Goal: Transaction & Acquisition: Purchase product/service

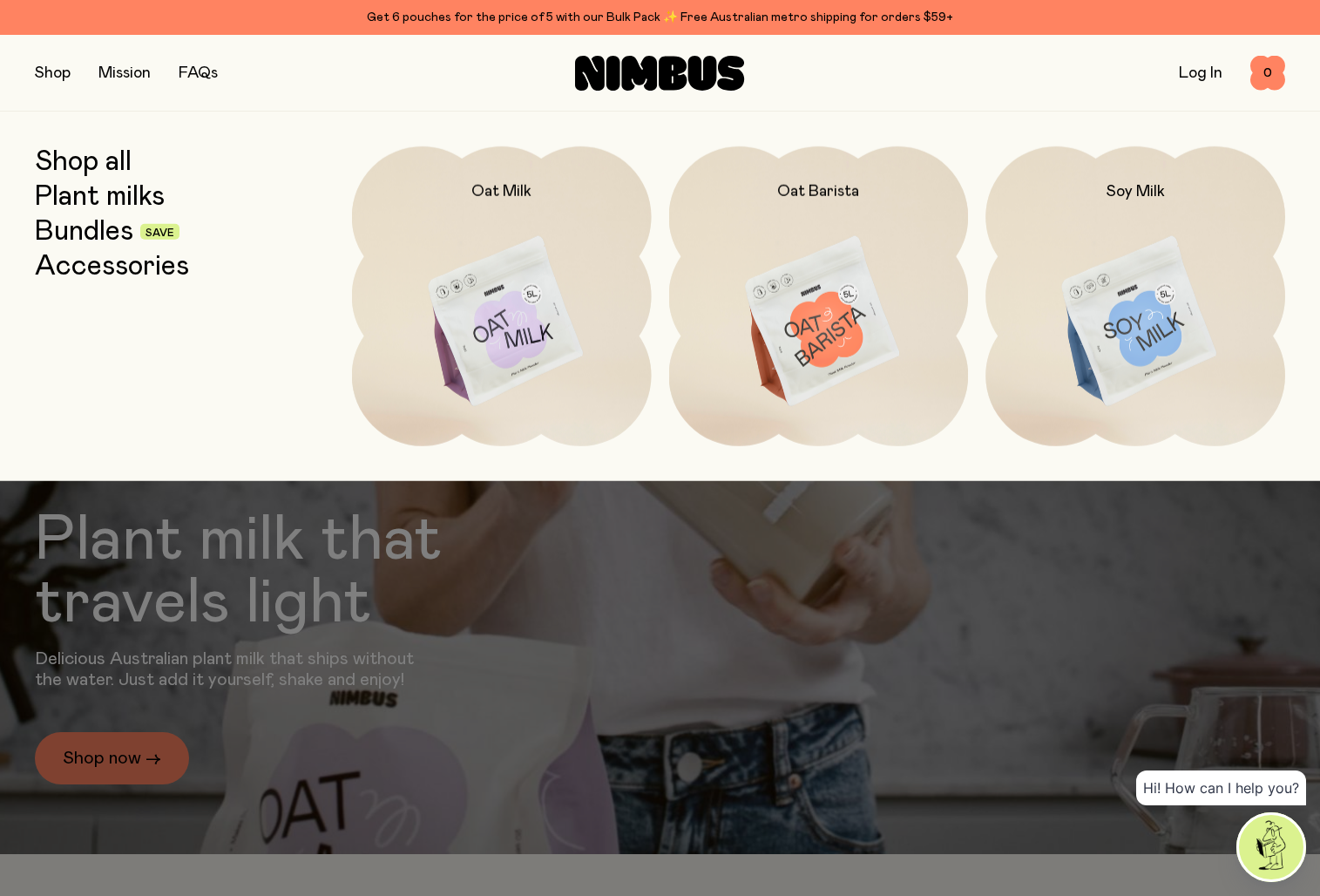
click at [125, 75] on link "Mission" at bounding box center [124, 74] width 53 height 16
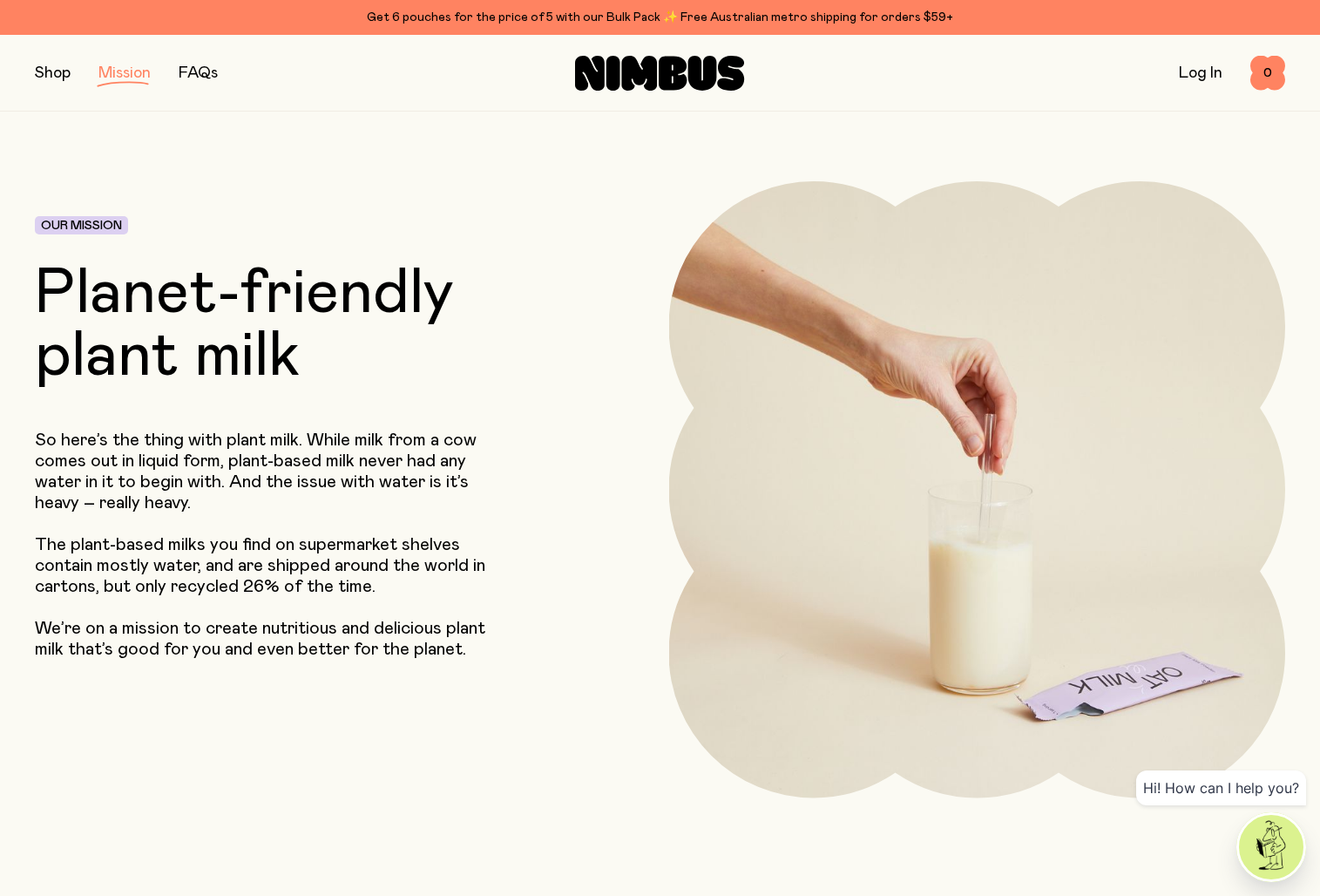
click at [883, 391] on img at bounding box center [977, 490] width 617 height 617
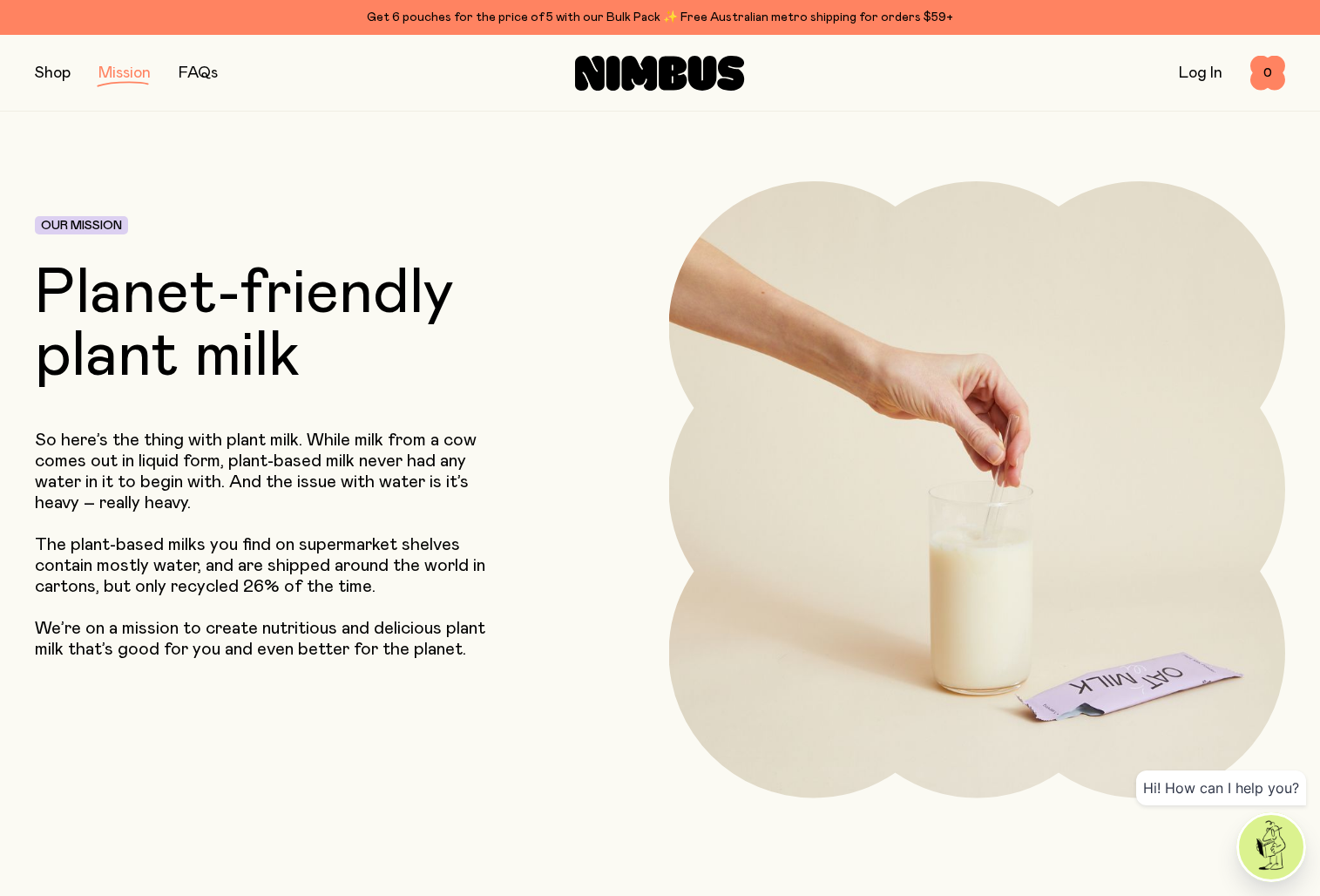
click at [218, 68] on link "FAQs" at bounding box center [198, 74] width 39 height 16
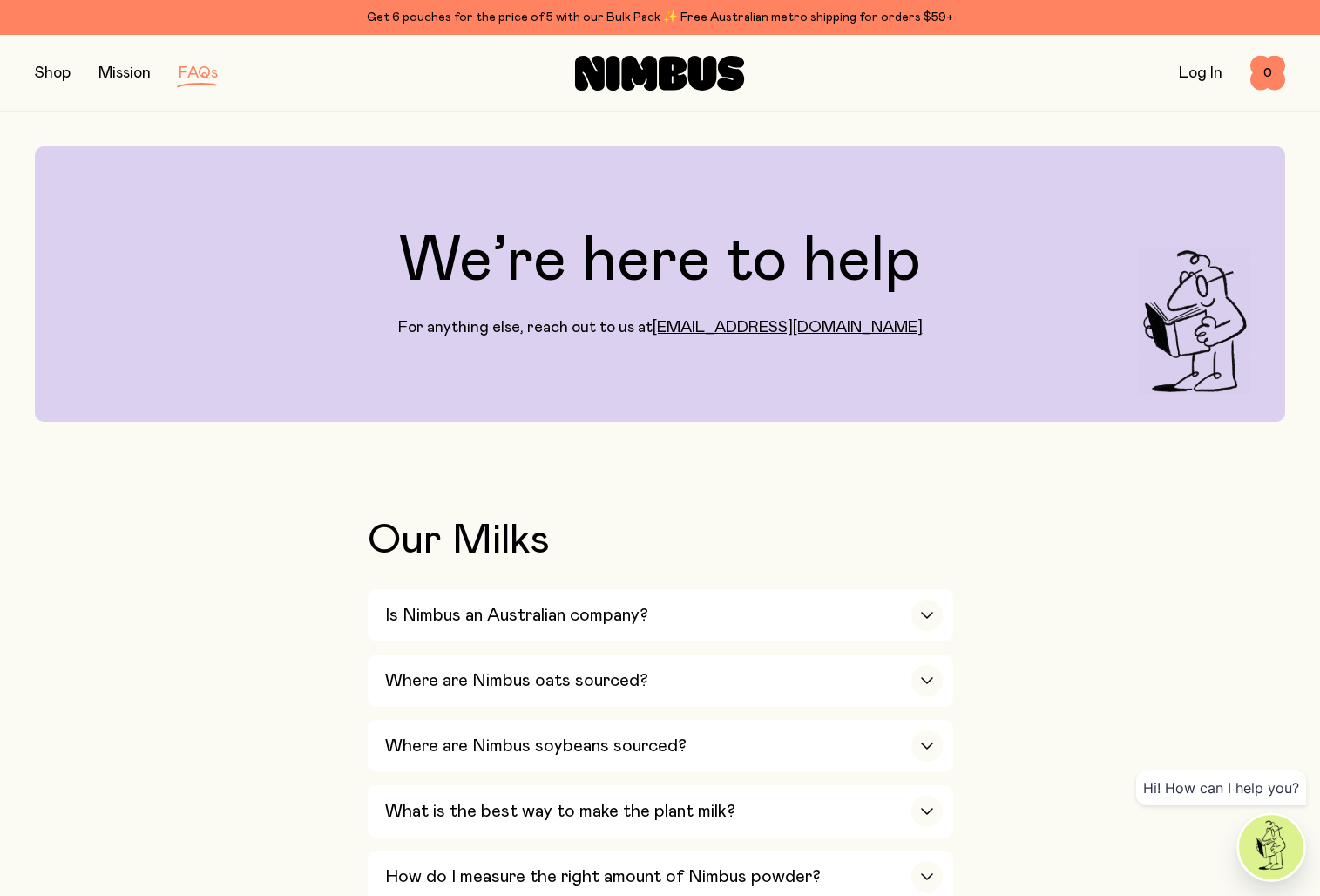
click at [131, 75] on link "Mission" at bounding box center [124, 74] width 53 height 16
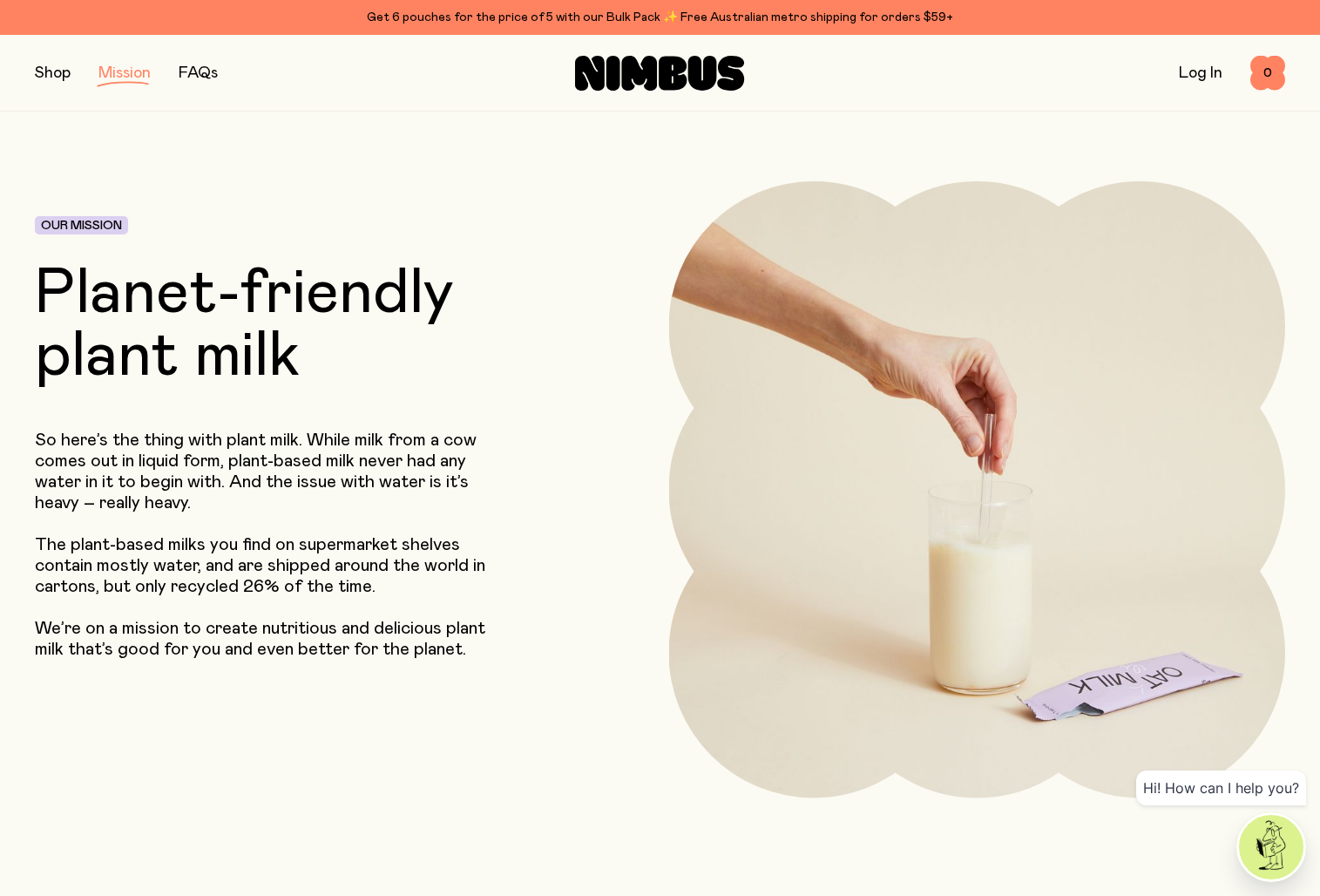
click at [46, 78] on button "button" at bounding box center [53, 73] width 36 height 25
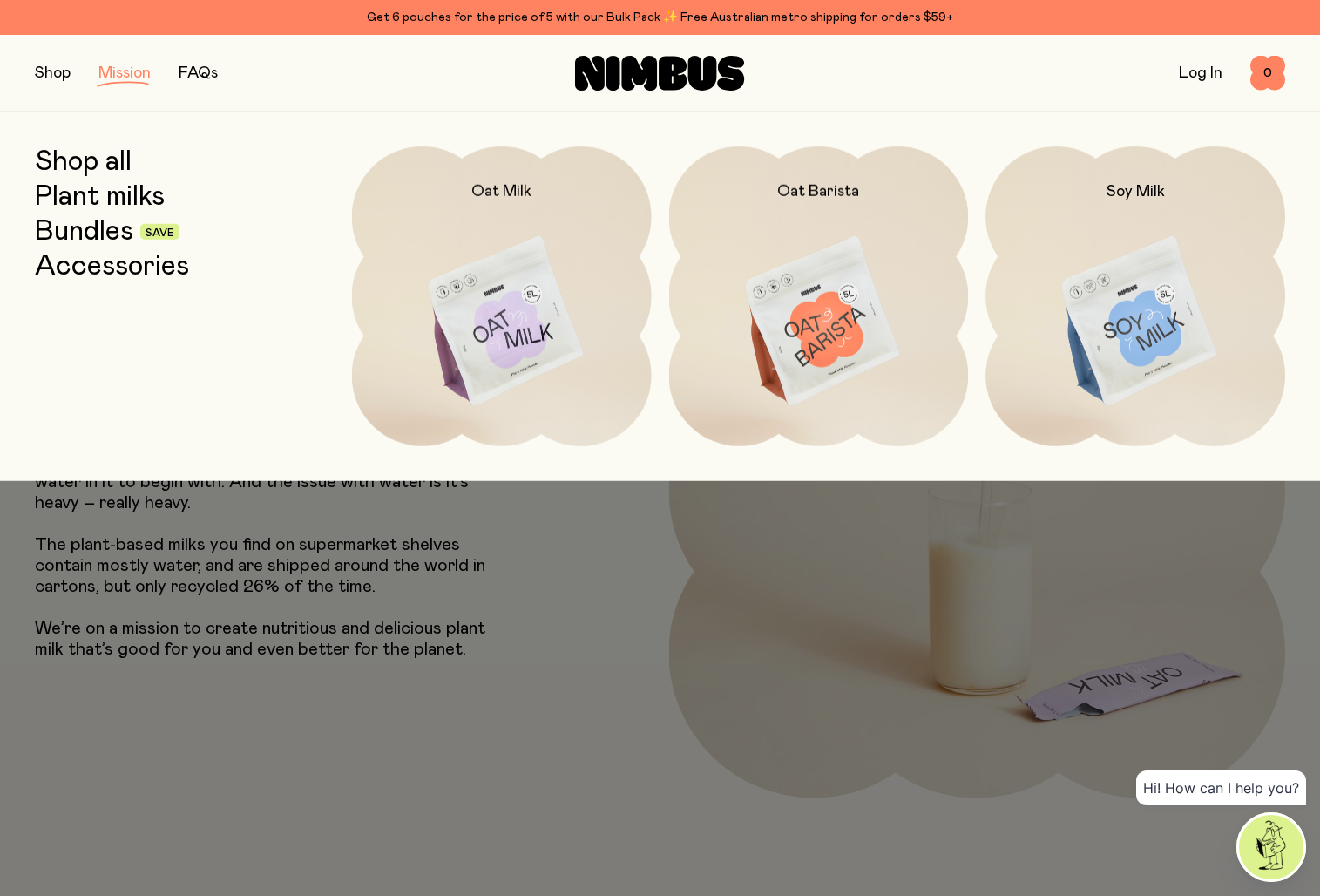
click at [666, 69] on icon at bounding box center [672, 73] width 28 height 34
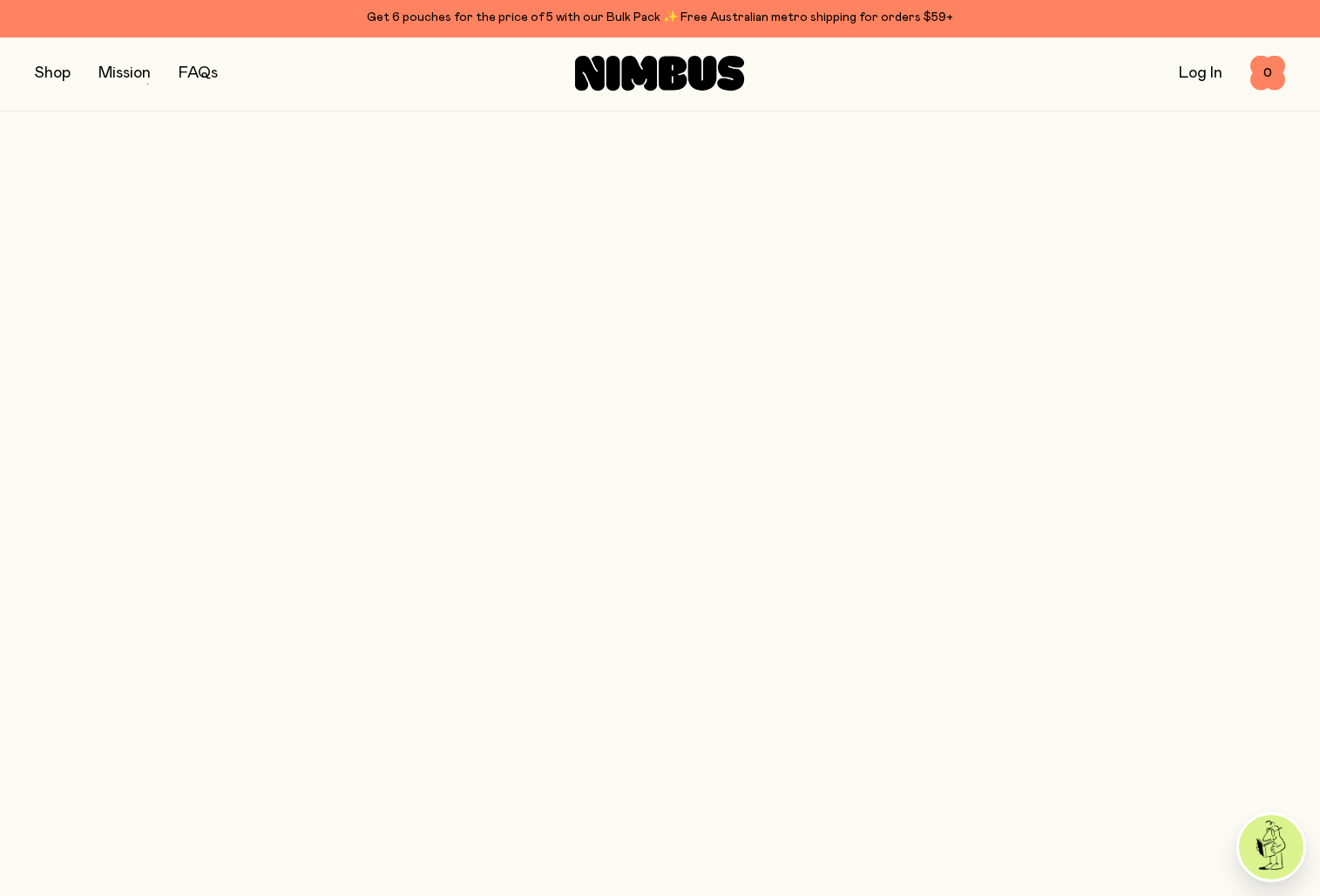
click at [666, 69] on icon at bounding box center [672, 73] width 28 height 34
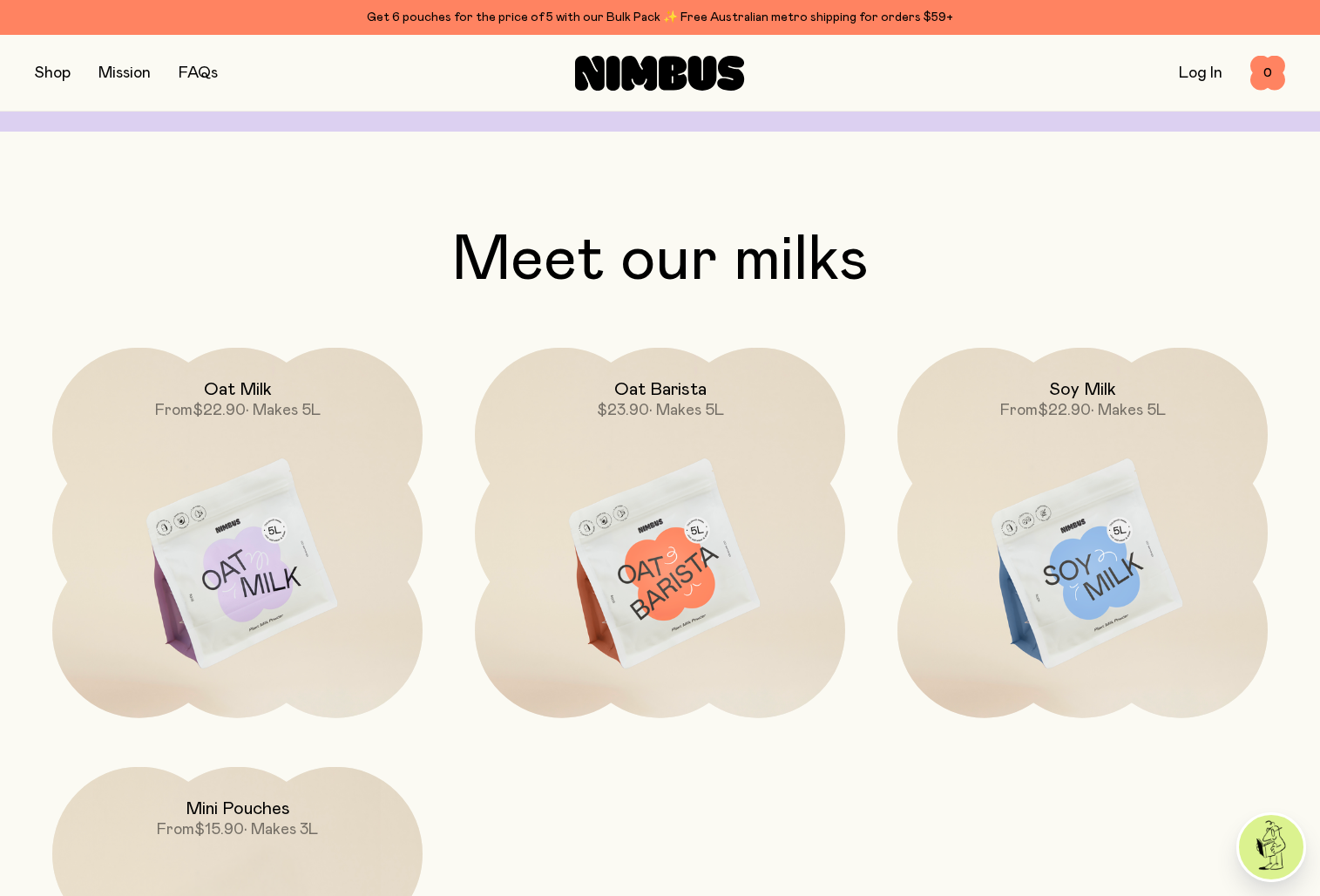
scroll to position [1455, 0]
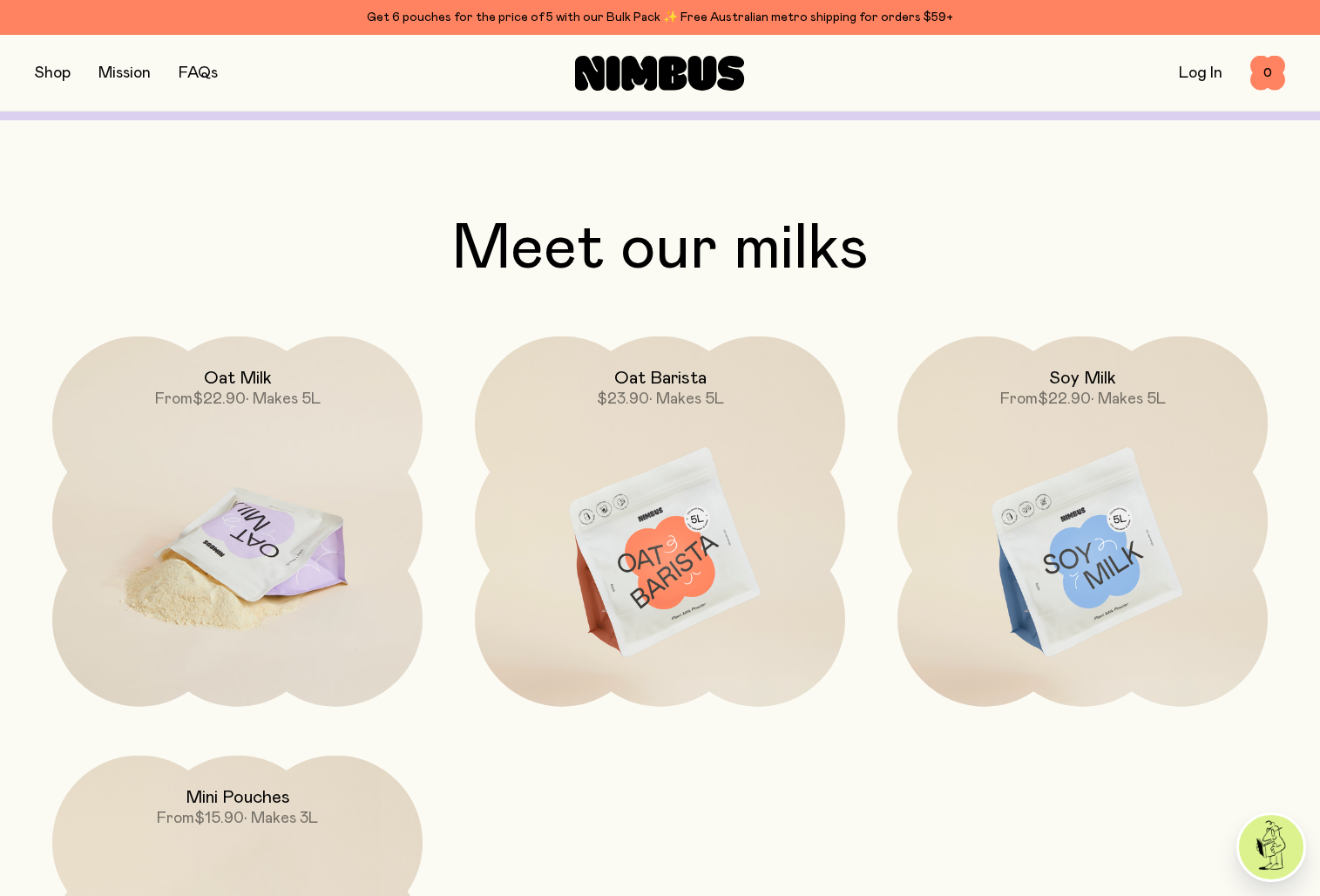
click at [358, 425] on img at bounding box center [237, 554] width 370 height 435
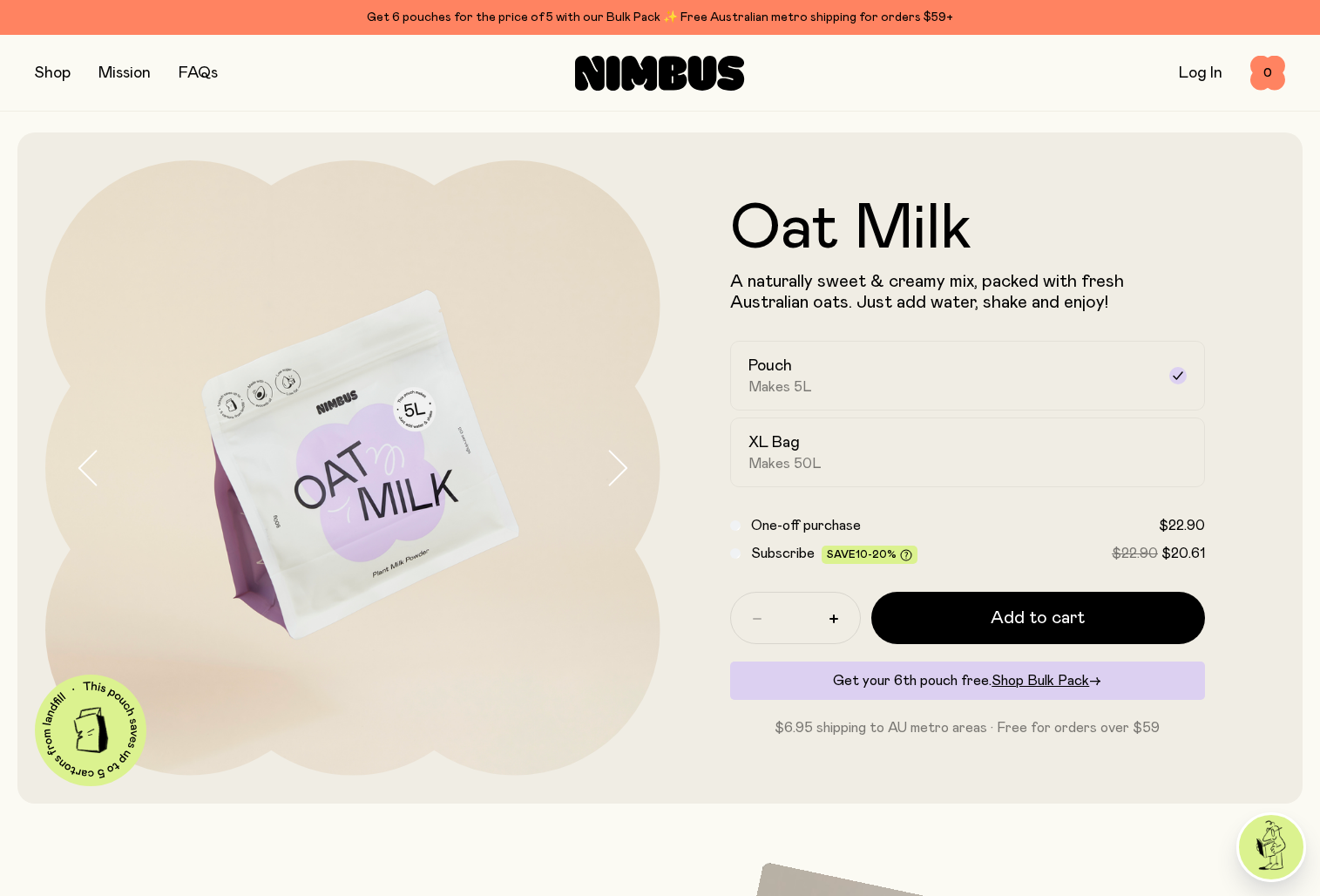
scroll to position [388, 0]
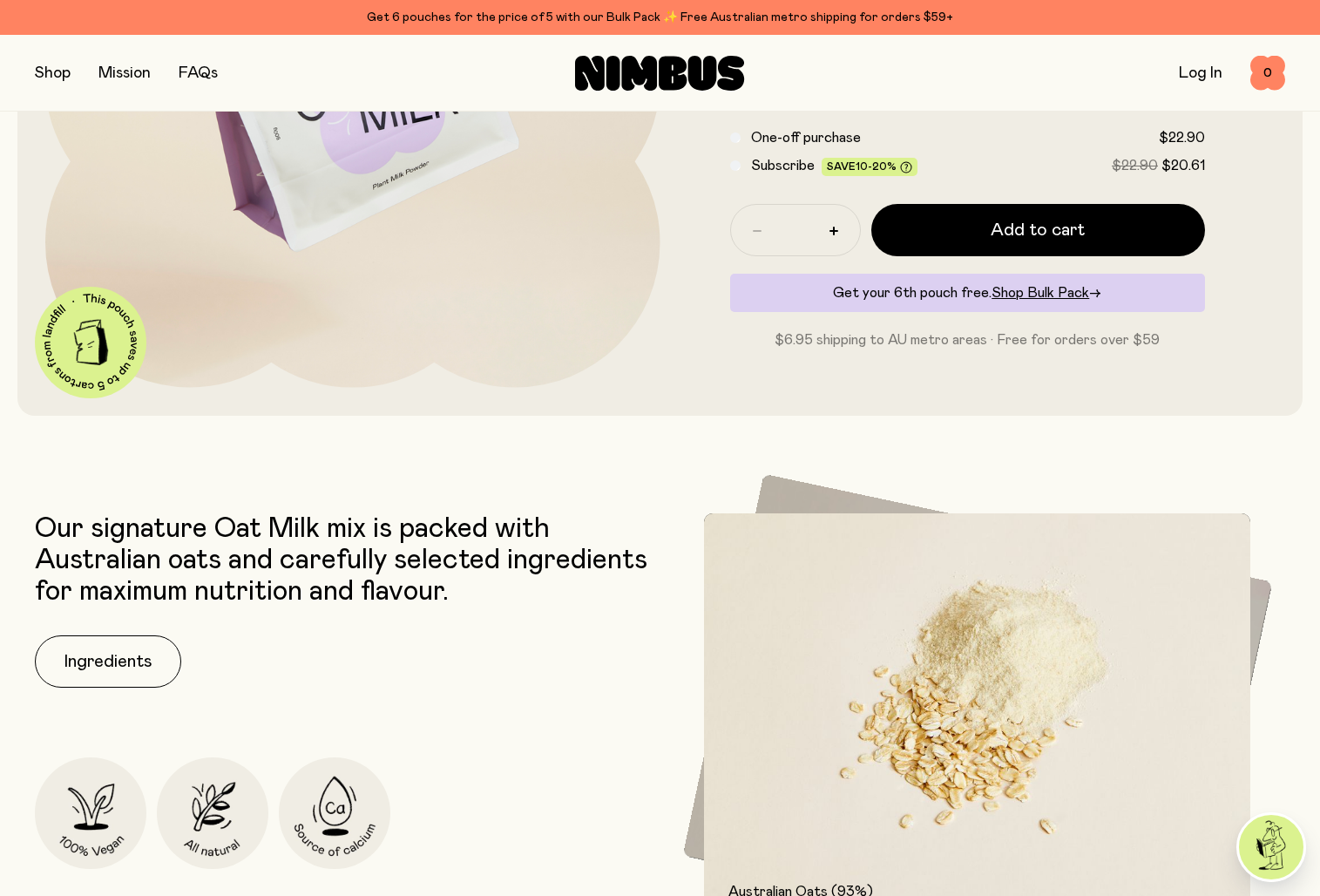
click at [1259, 870] on img at bounding box center [1271, 847] width 65 height 65
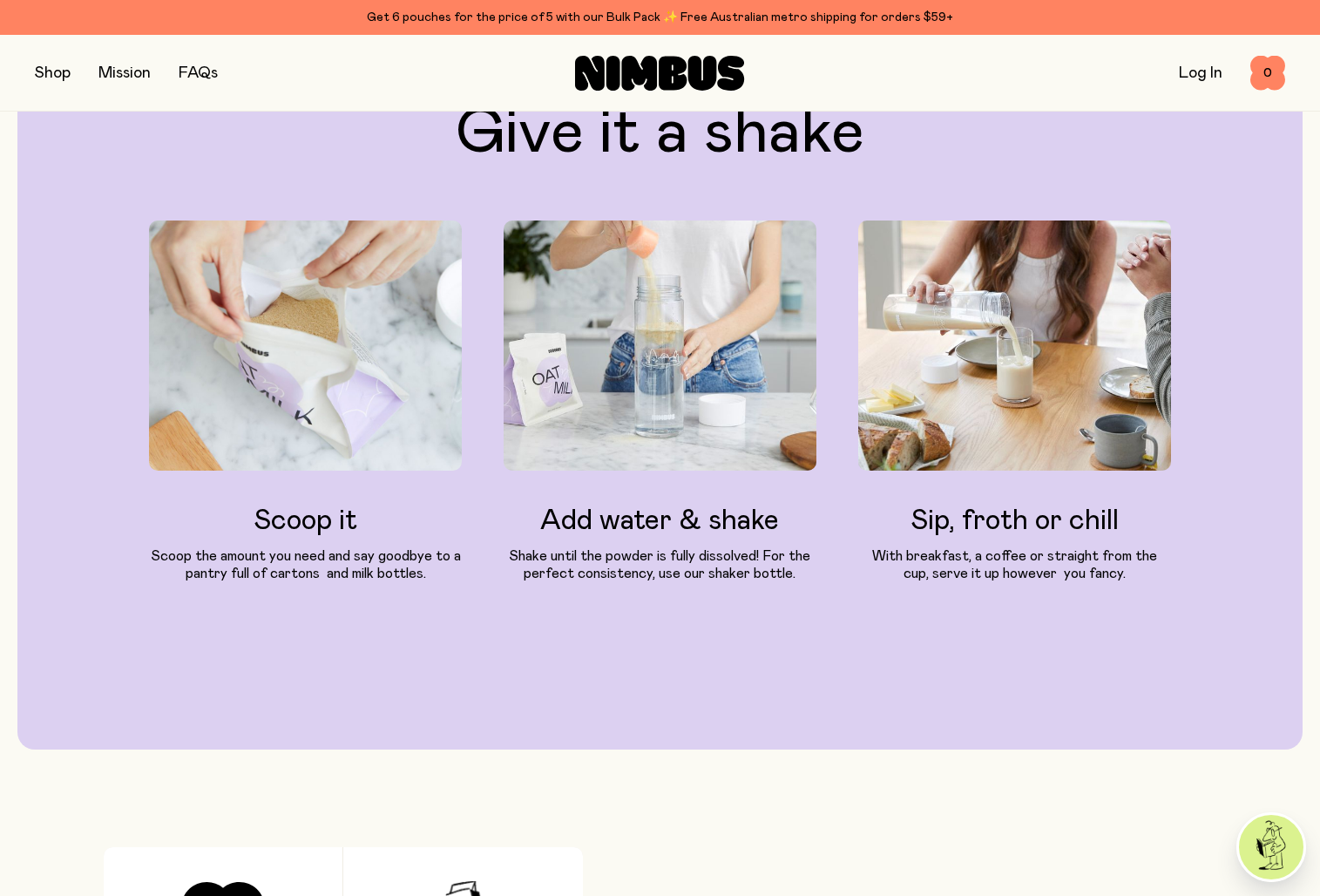
scroll to position [0, 0]
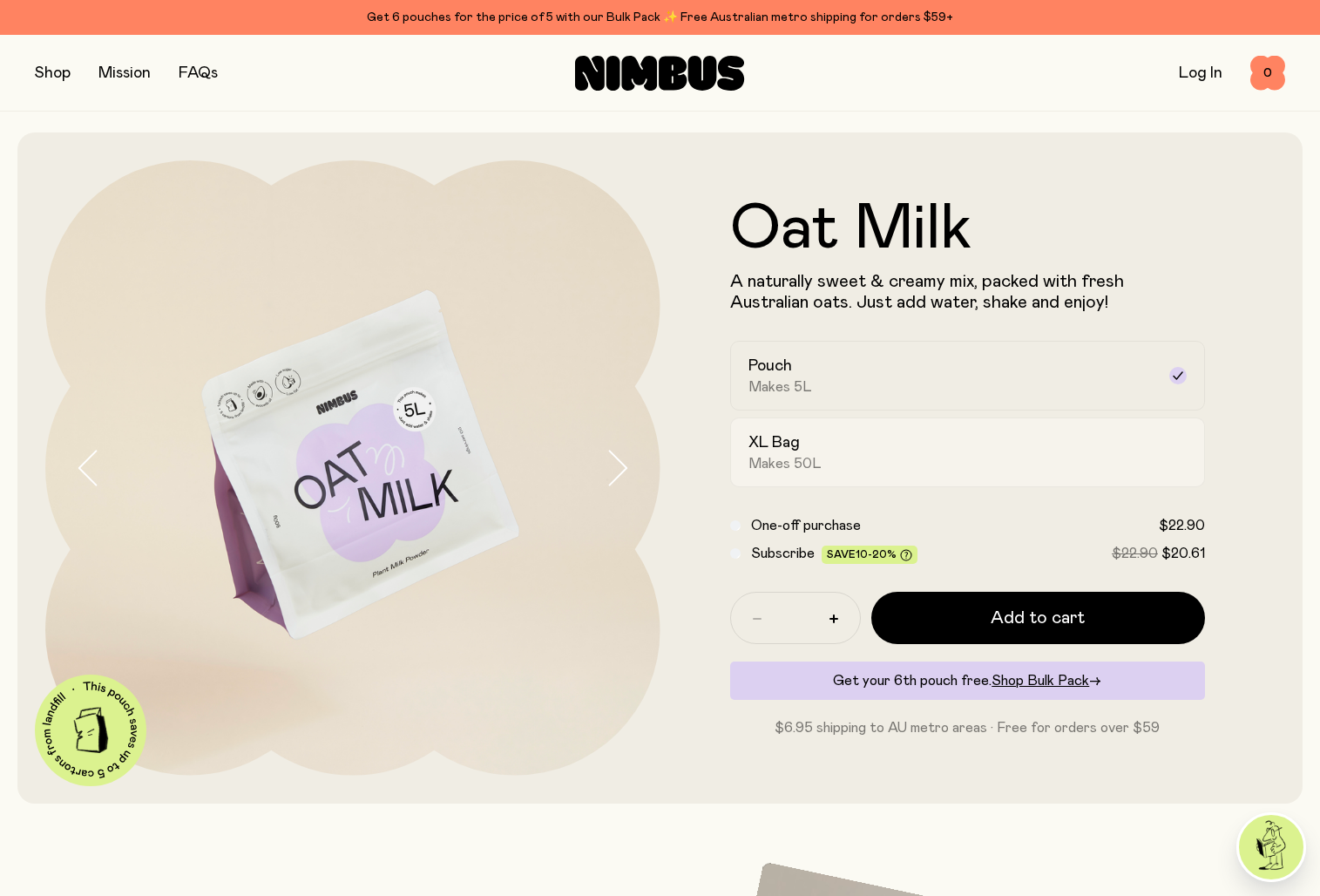
click at [822, 431] on label "XL Bag Makes 50L" at bounding box center [967, 452] width 476 height 70
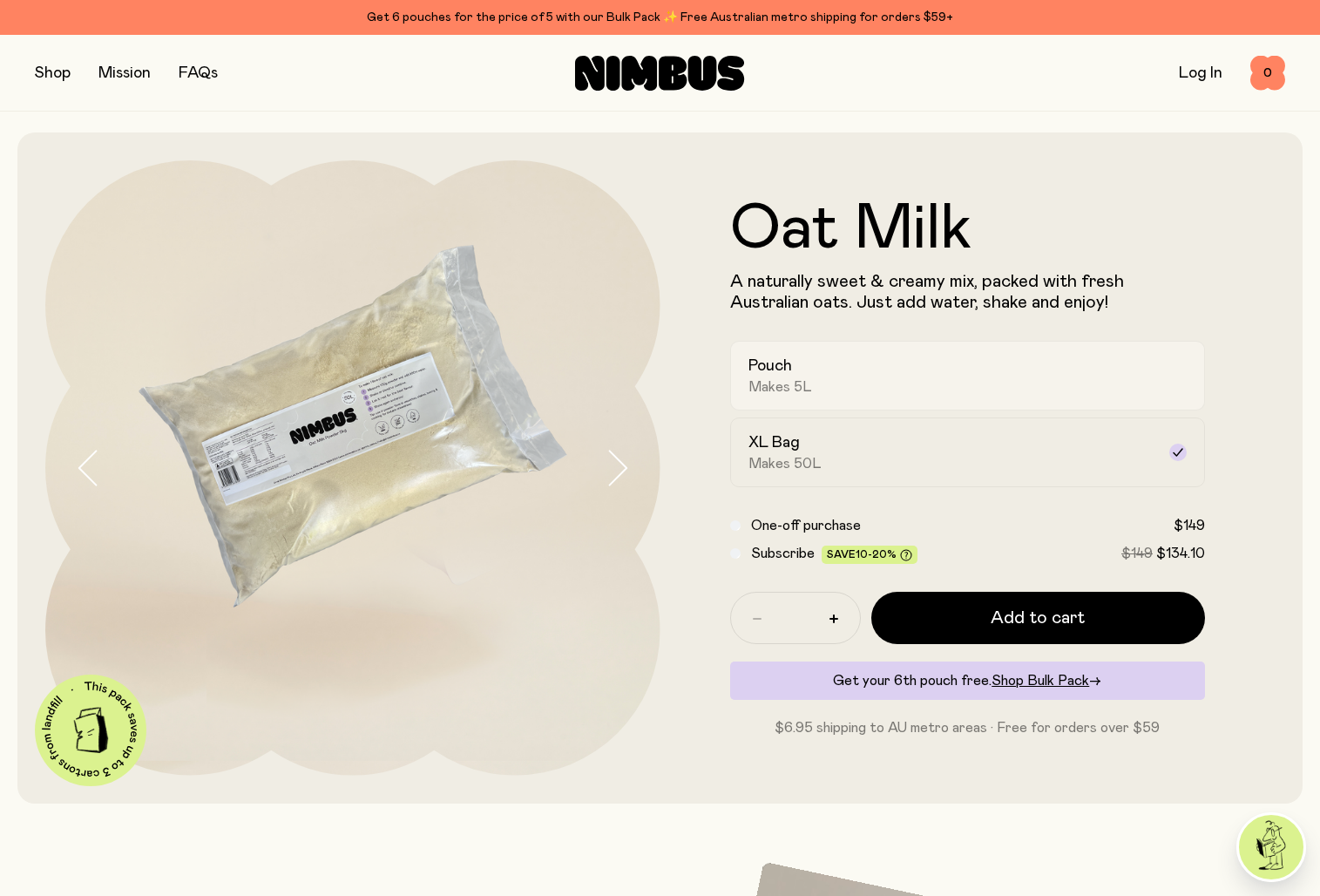
click at [824, 379] on div "Pouch Makes 5L" at bounding box center [953, 375] width 408 height 40
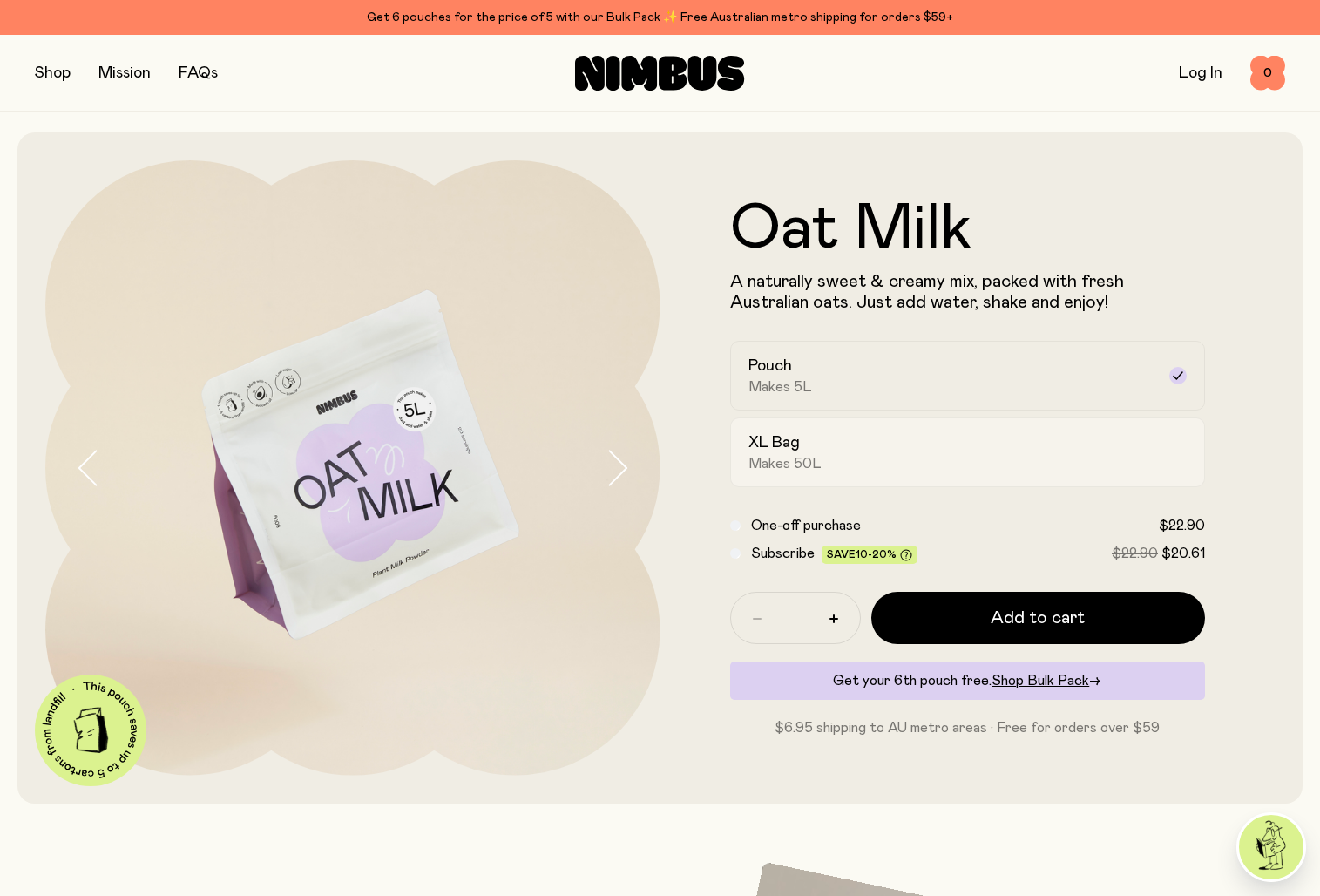
click at [818, 424] on label "XL Bag Makes 50L" at bounding box center [967, 452] width 476 height 70
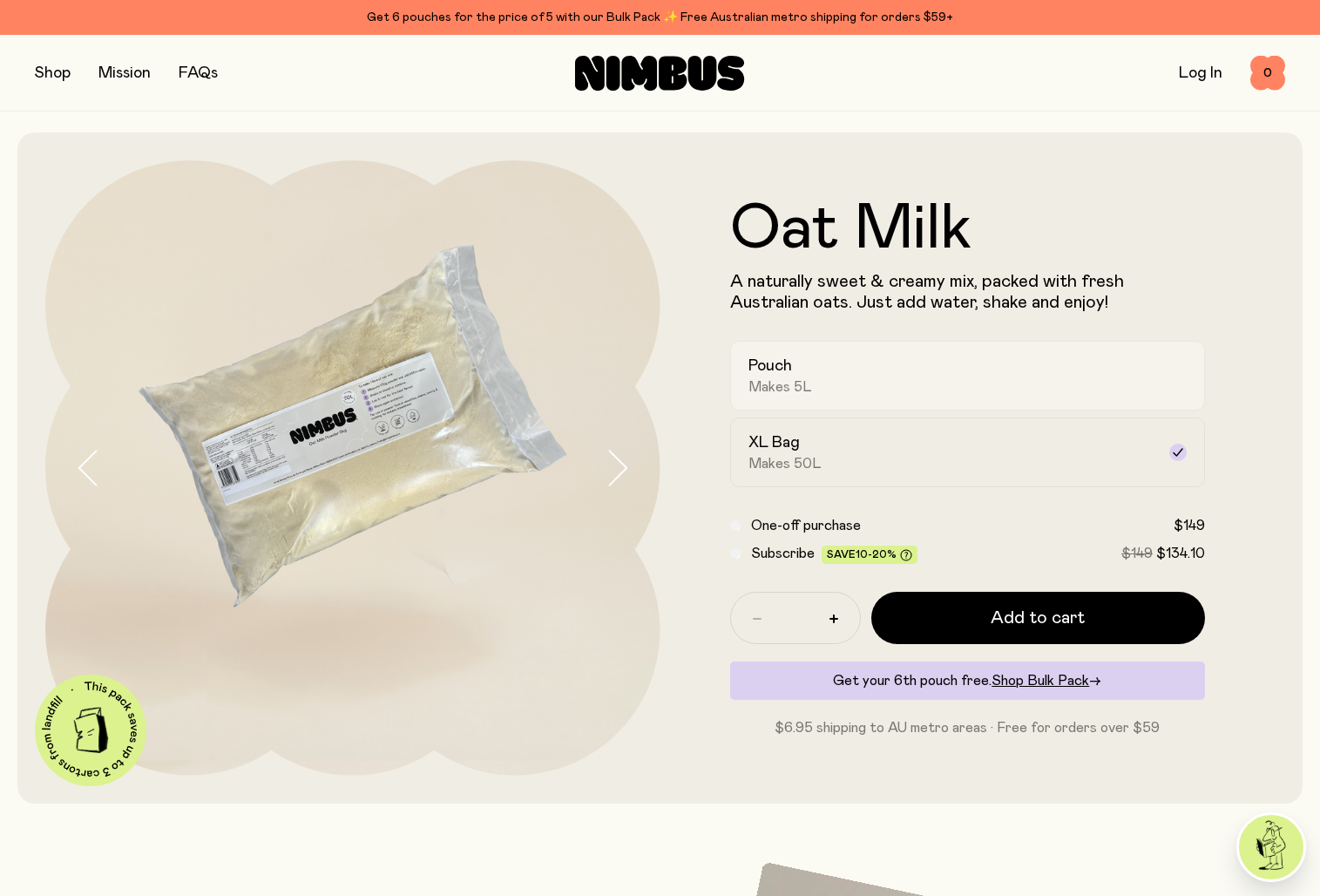
click at [816, 373] on div "Pouch Makes 5L" at bounding box center [953, 375] width 408 height 40
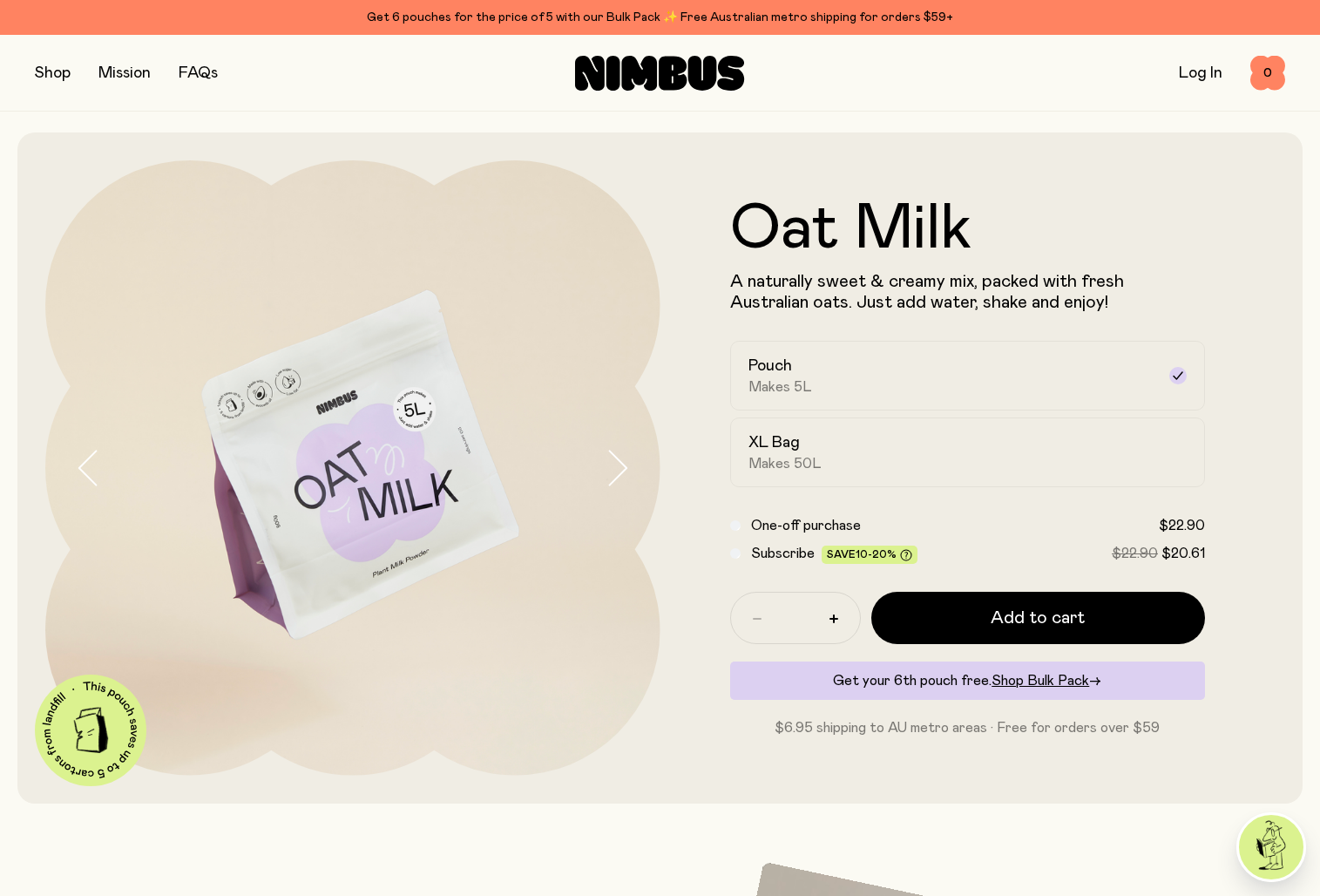
click at [803, 415] on div "Pouch Makes 5L XL Bag Makes 50L" at bounding box center [967, 413] width 476 height 146
click at [805, 420] on label "XL Bag Makes 50L" at bounding box center [967, 452] width 476 height 70
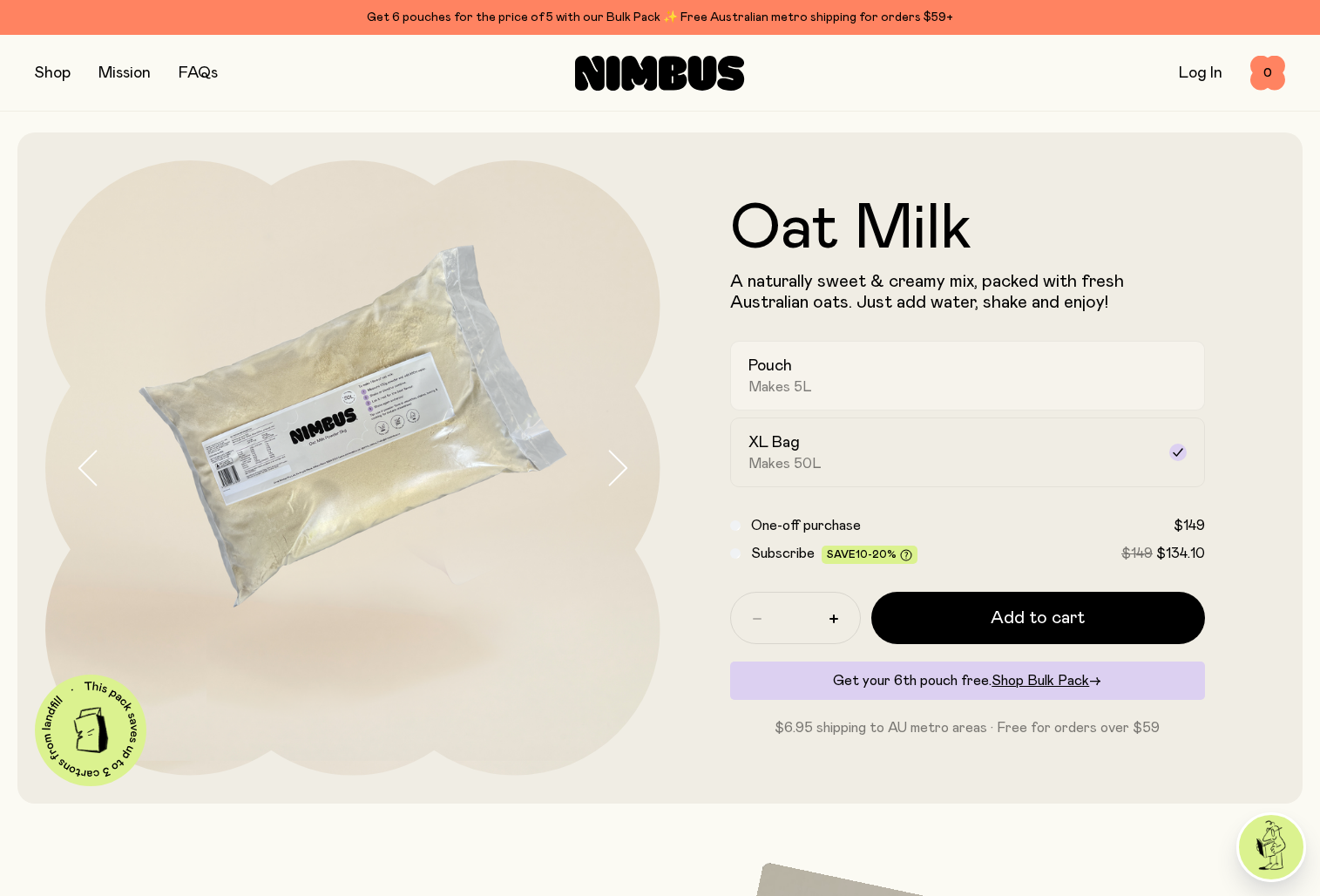
click at [811, 366] on div "Pouch Makes 5L" at bounding box center [953, 375] width 408 height 40
